Goal: Find specific page/section: Find specific page/section

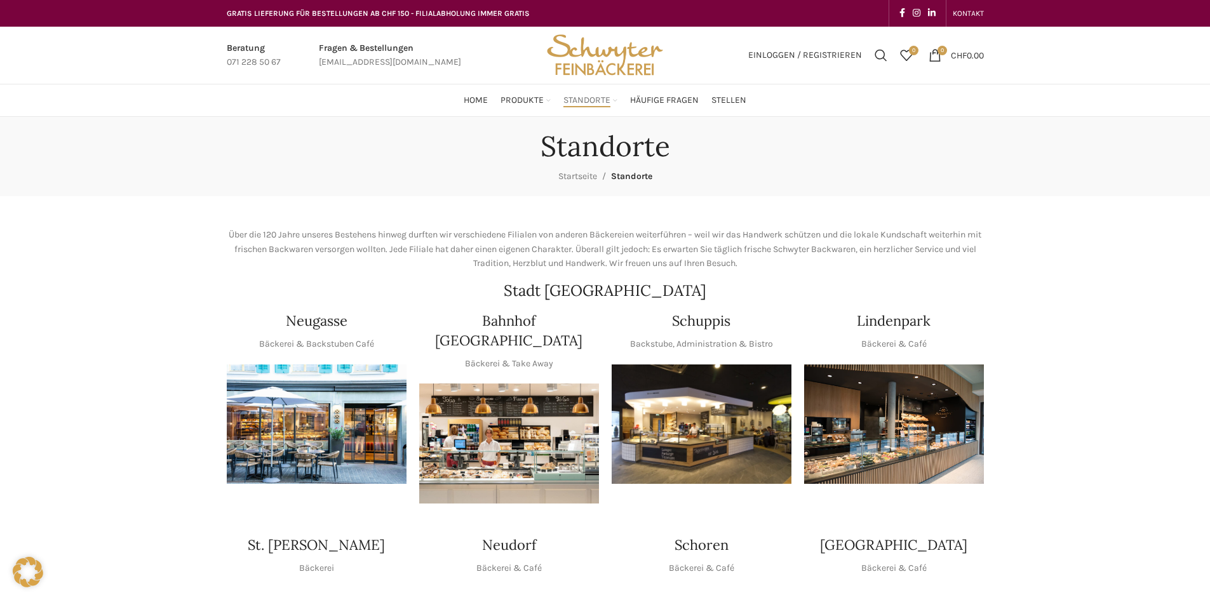
click at [741, 399] on img "1 / 1" at bounding box center [702, 424] width 180 height 120
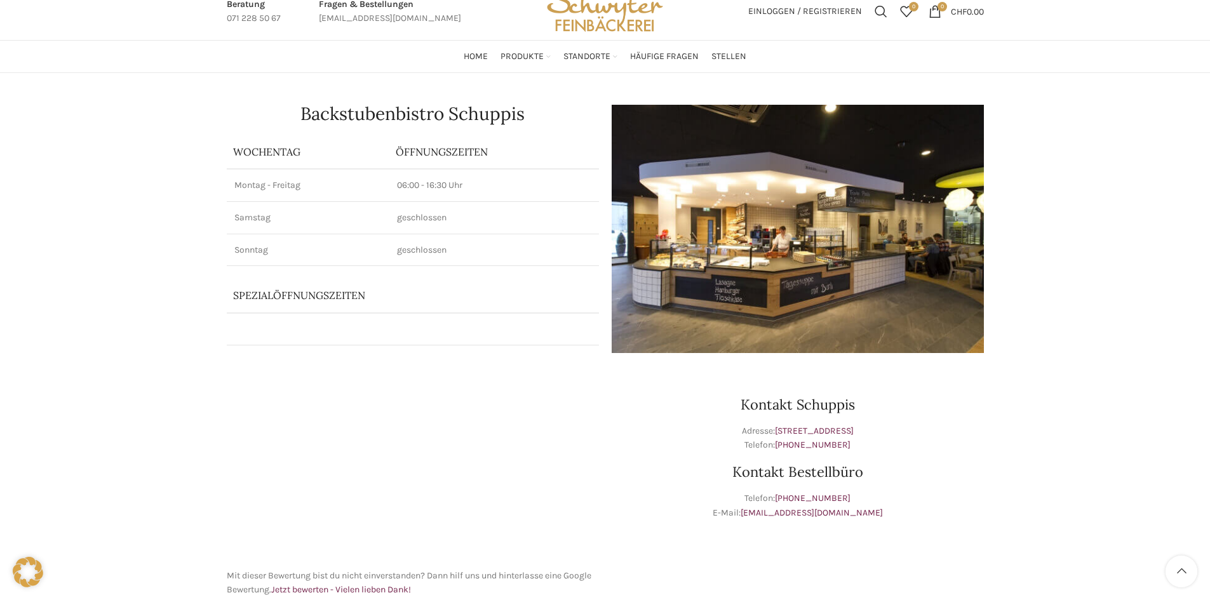
scroll to position [254, 0]
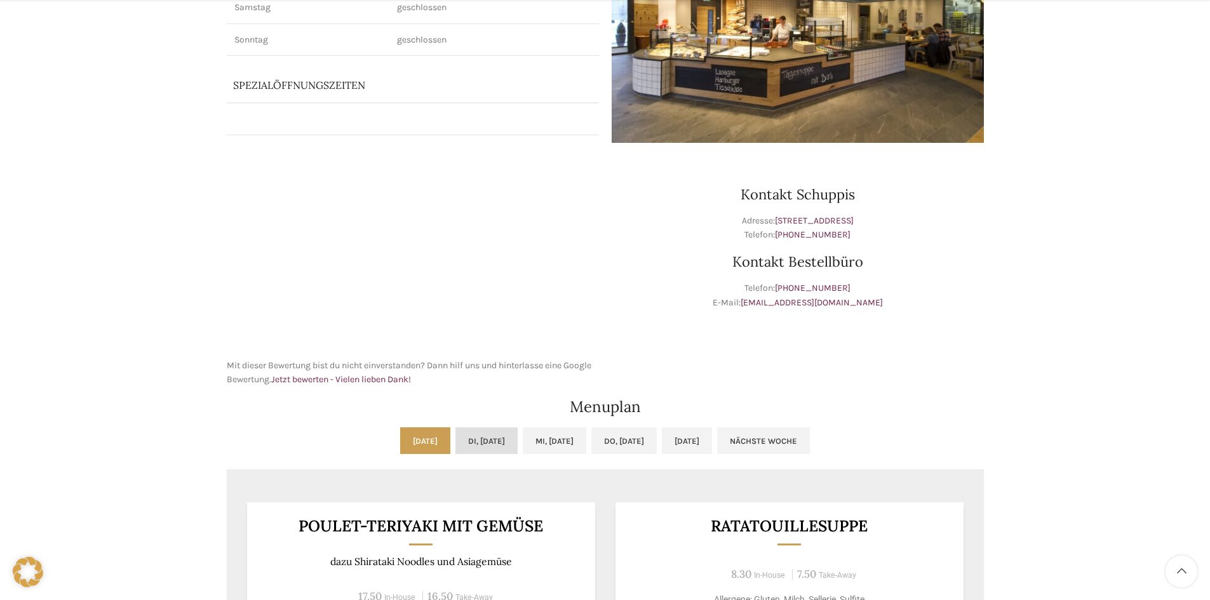
click at [475, 438] on link "Di, 23.09.2025" at bounding box center [486, 440] width 62 height 27
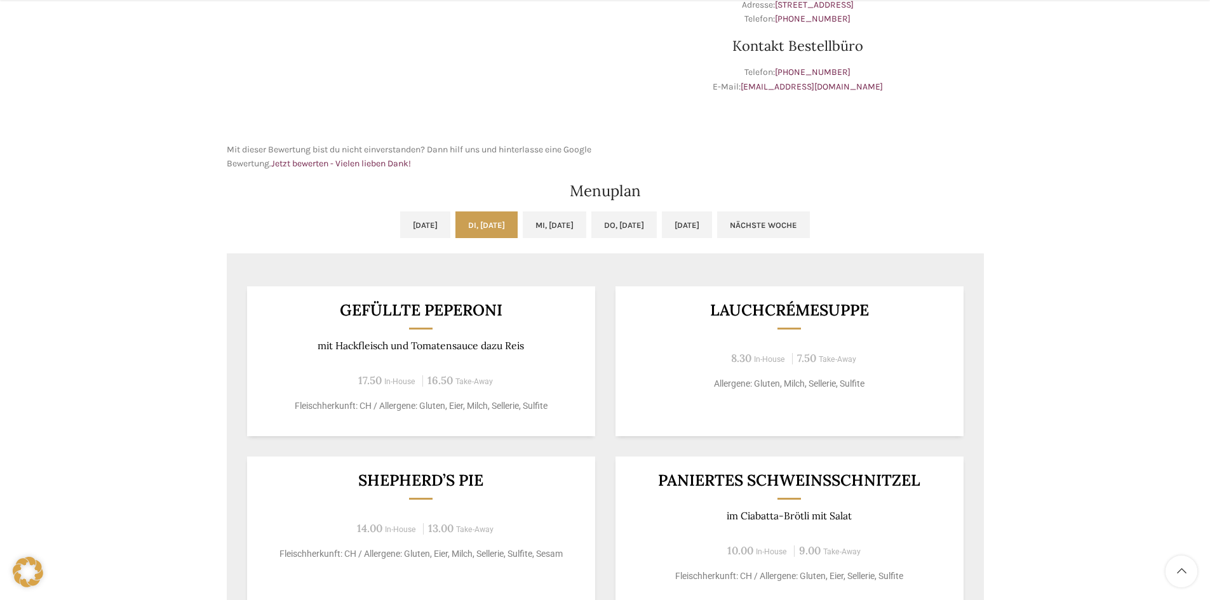
scroll to position [508, 0]
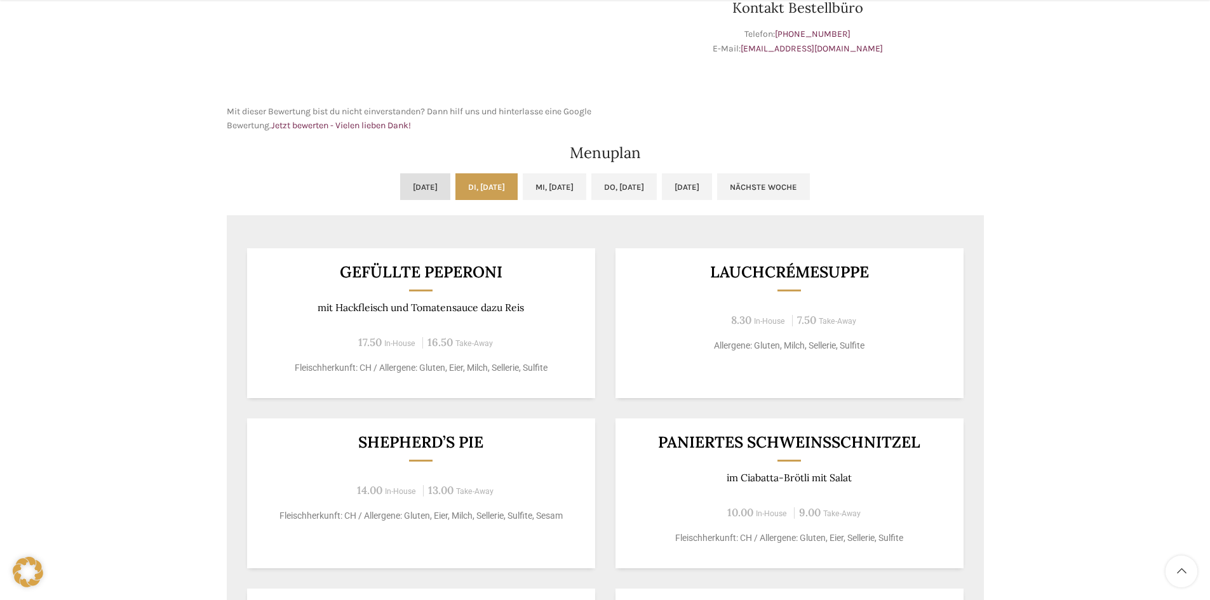
click at [405, 189] on link "Mo, 22.09.2025" at bounding box center [425, 186] width 50 height 27
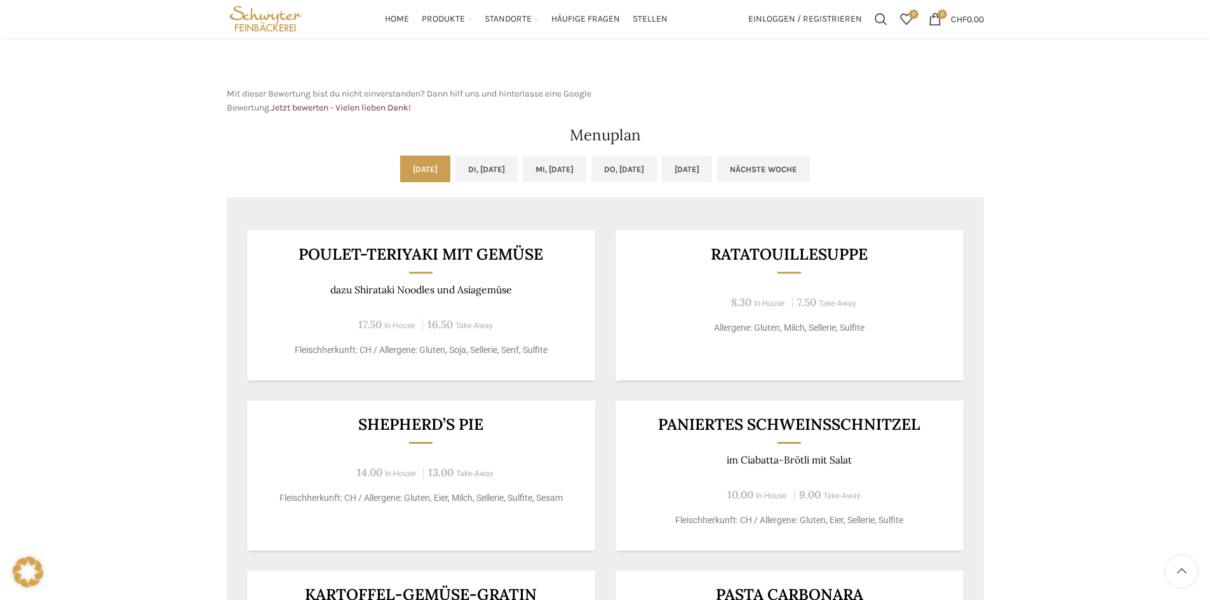
scroll to position [318, 0]
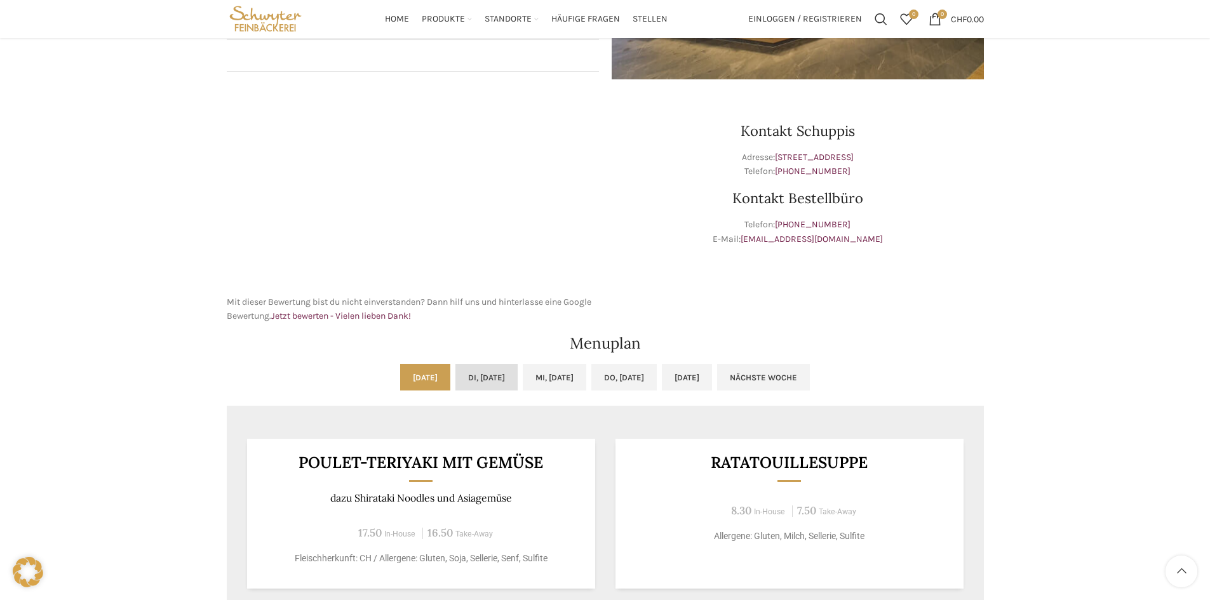
click at [455, 373] on link "Di, 23.09.2025" at bounding box center [486, 377] width 62 height 27
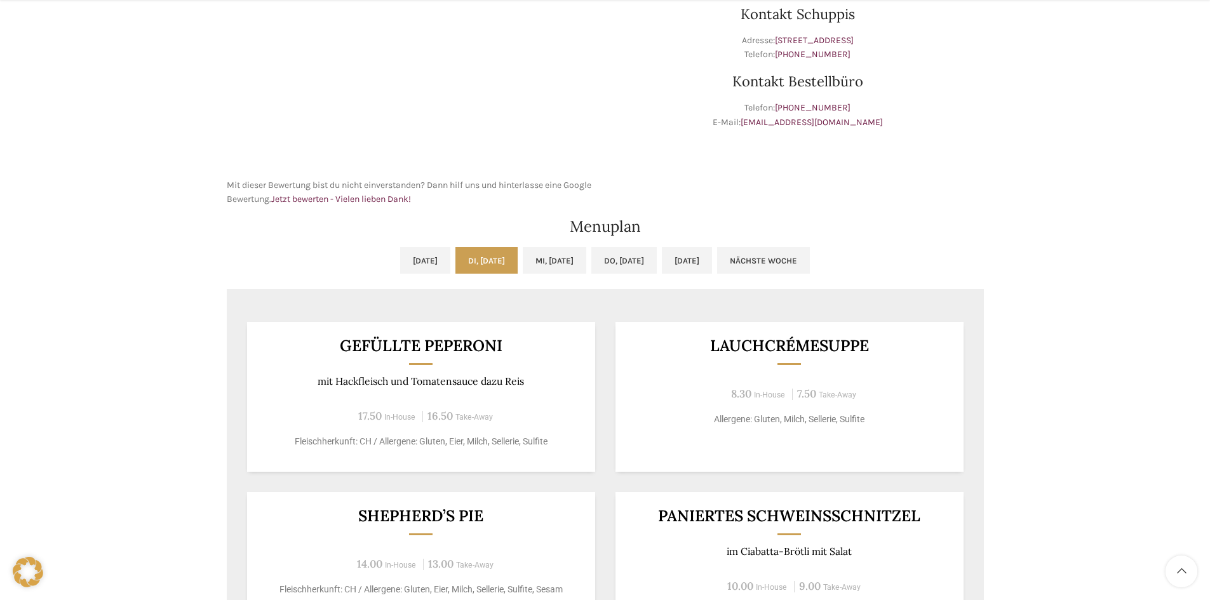
scroll to position [445, 0]
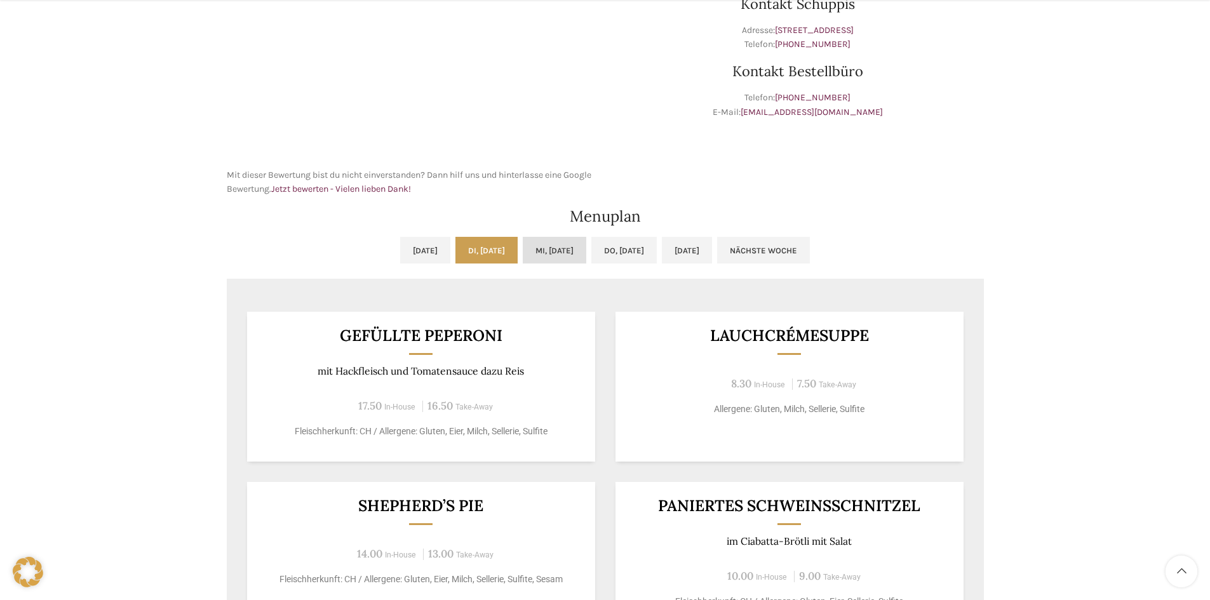
click at [538, 249] on link "Mi, 24.09.2025" at bounding box center [555, 250] width 64 height 27
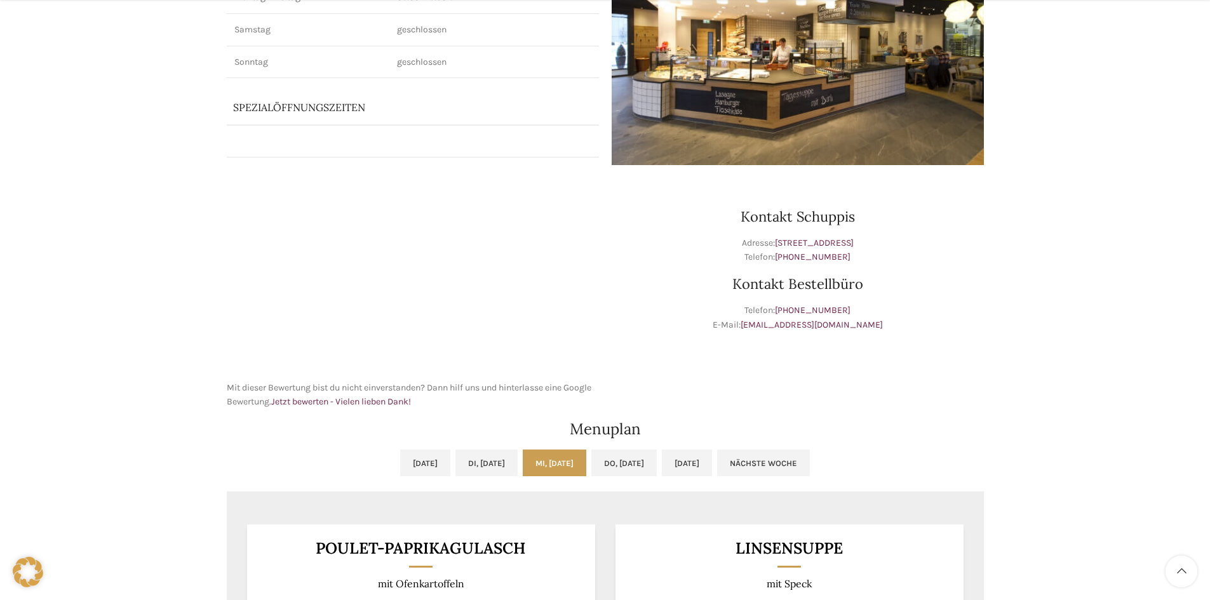
scroll to position [254, 0]
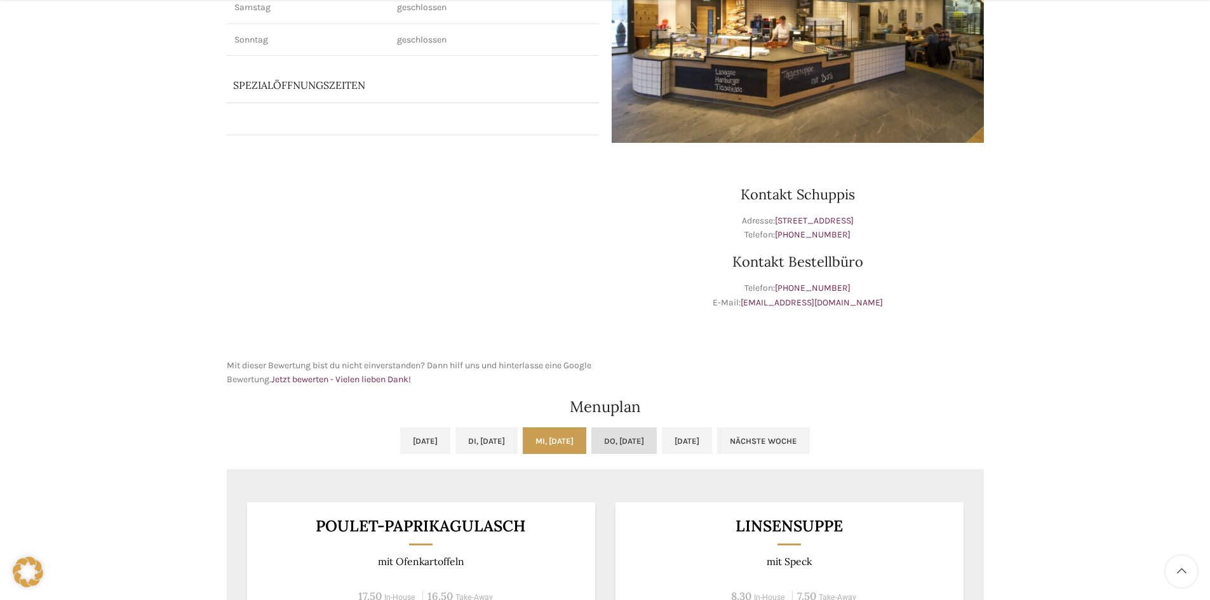
click at [619, 447] on link "Do, 25.09.2025" at bounding box center [623, 440] width 65 height 27
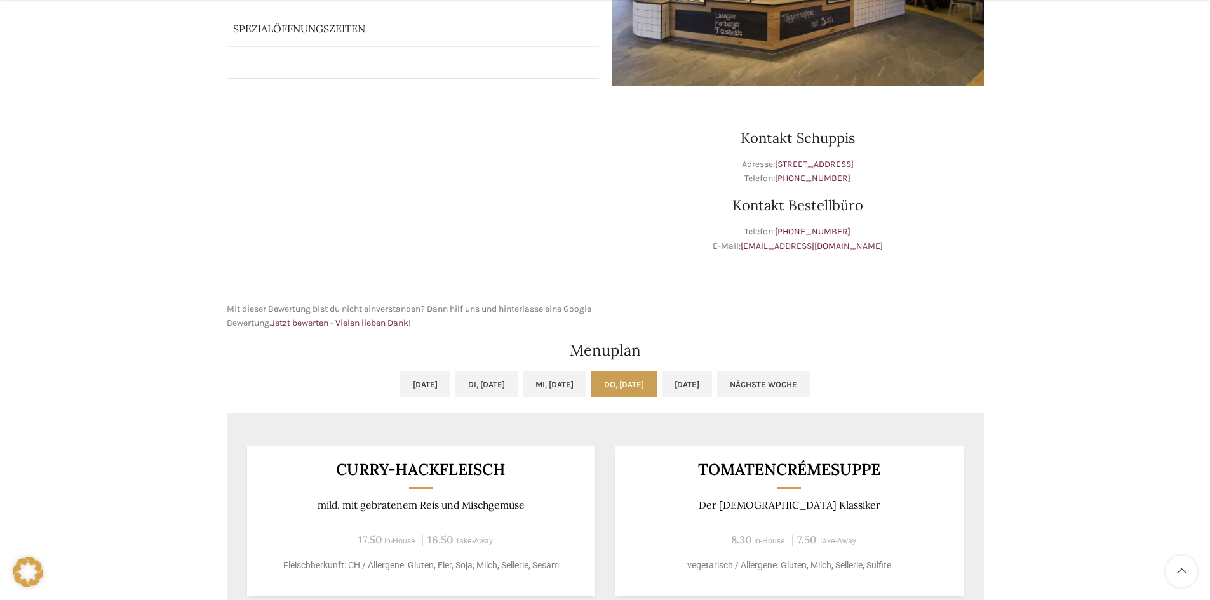
scroll to position [318, 0]
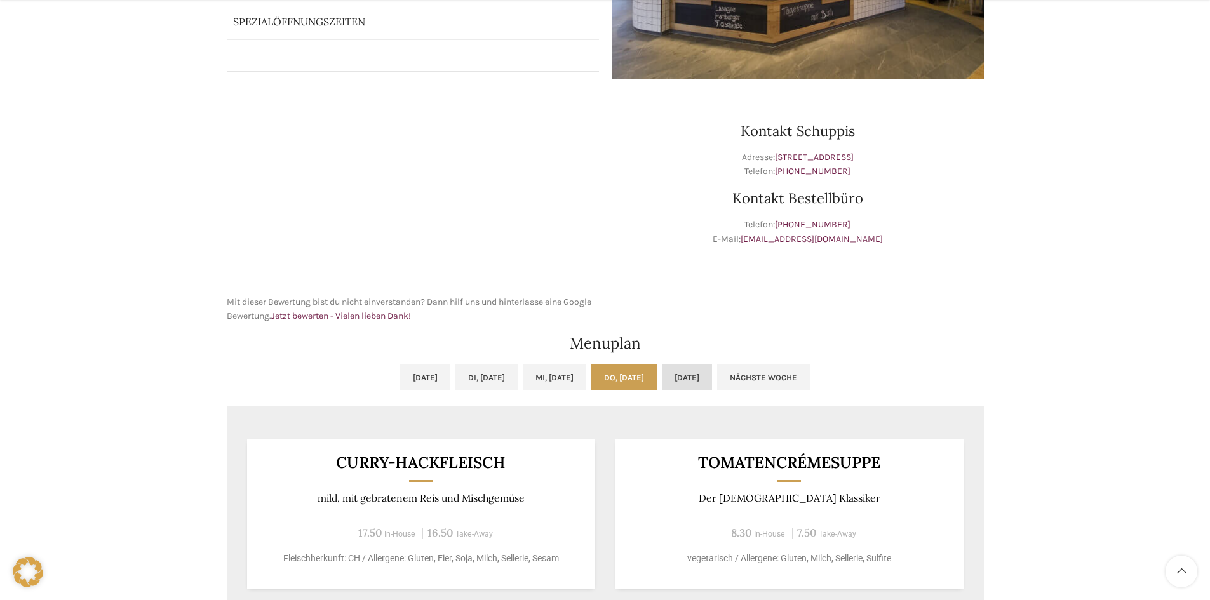
click at [712, 380] on link "Fr, 26.09.2025" at bounding box center [687, 377] width 50 height 27
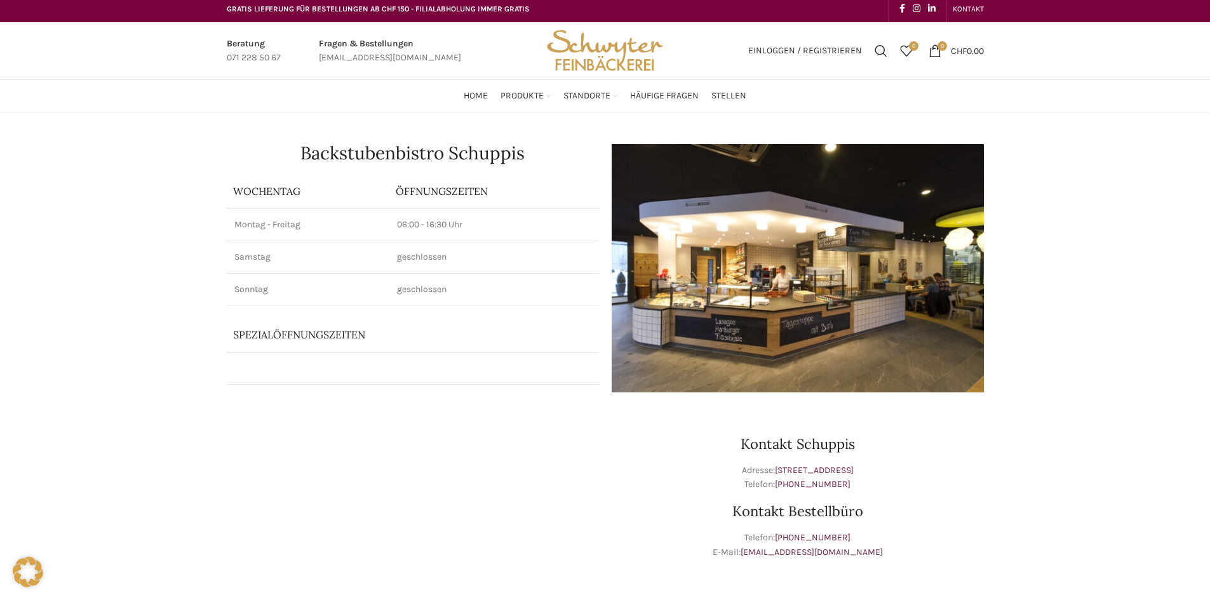
scroll to position [0, 0]
